Goal: Ask a question: Seek information or help from site administrators or community

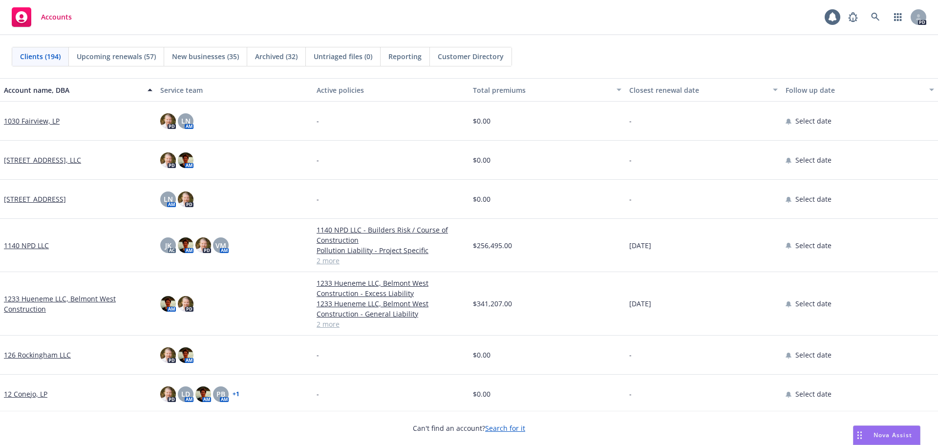
click at [886, 439] on span "Nova Assist" at bounding box center [893, 435] width 39 height 8
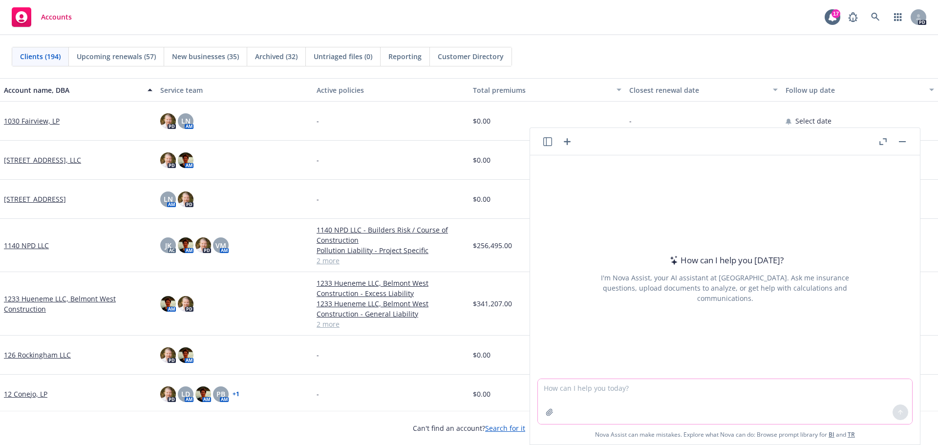
click at [564, 391] on textarea at bounding box center [725, 401] width 374 height 45
type textarea "W"
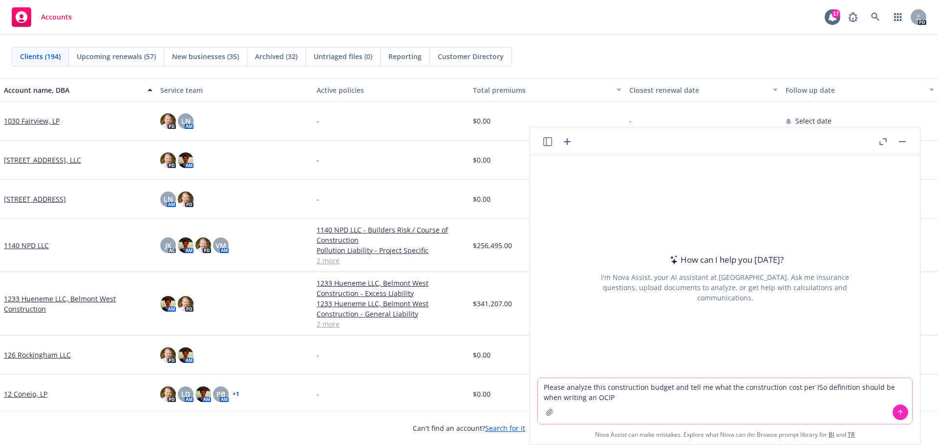
click at [813, 386] on textarea "Please analyze this construction budget and tell me what the construction cost …" at bounding box center [725, 401] width 374 height 46
type textarea "Please analyze this construction budget and tell me what the construction cost …"
click at [548, 412] on icon "button" at bounding box center [550, 412] width 8 height 8
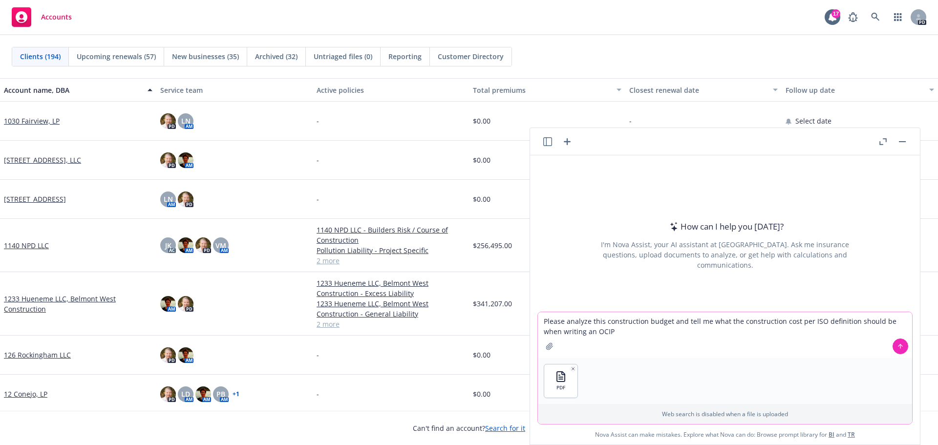
click at [898, 348] on icon at bounding box center [900, 346] width 7 height 7
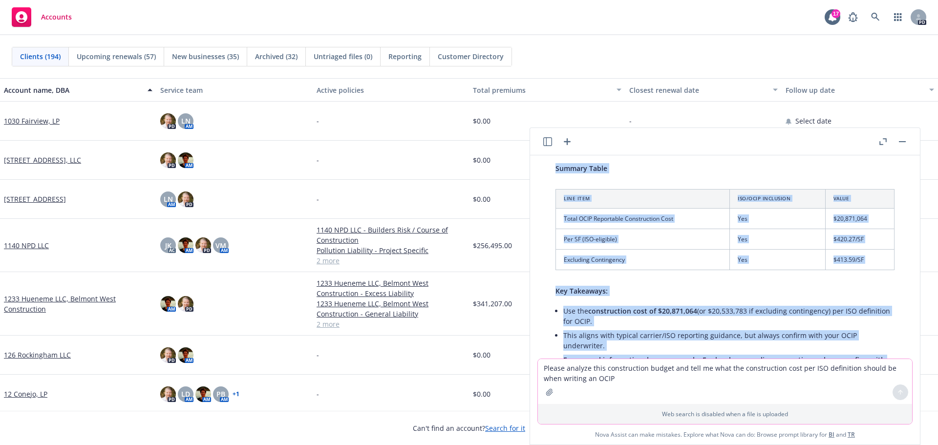
scroll to position [698, 0]
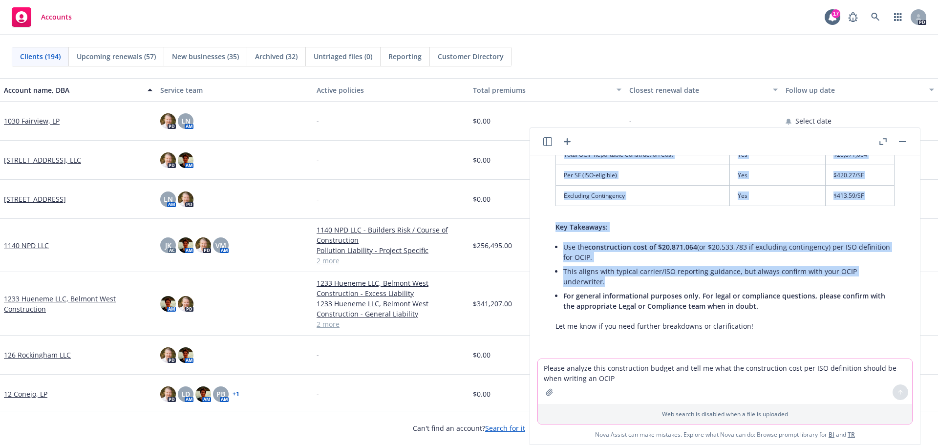
drag, startPoint x: 555, startPoint y: 242, endPoint x: 663, endPoint y: 282, distance: 115.6
copy div "Based on the provided construction budget, here's how to determine the construc…"
